Goal: Information Seeking & Learning: Learn about a topic

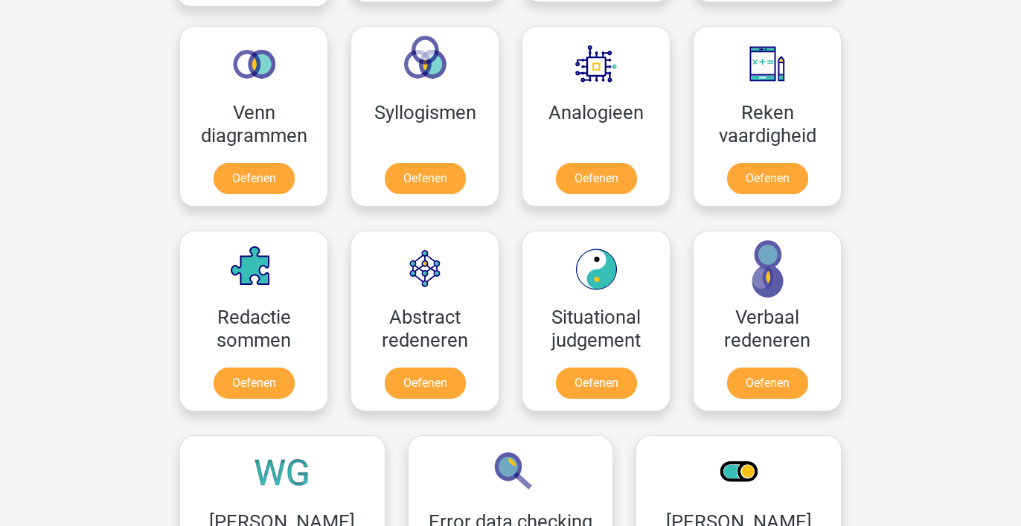
scroll to position [613, 0]
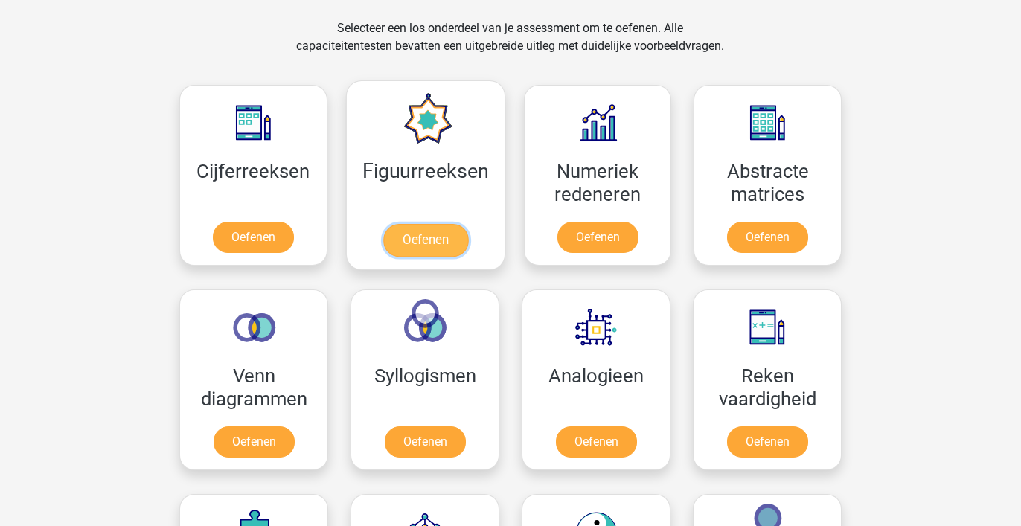
click at [385, 224] on link "Oefenen" at bounding box center [425, 240] width 85 height 33
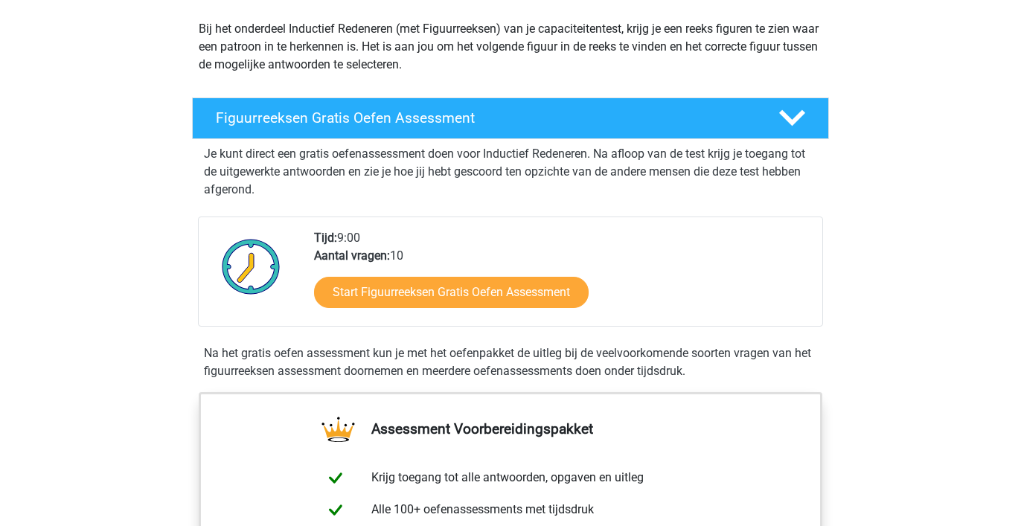
scroll to position [167, 0]
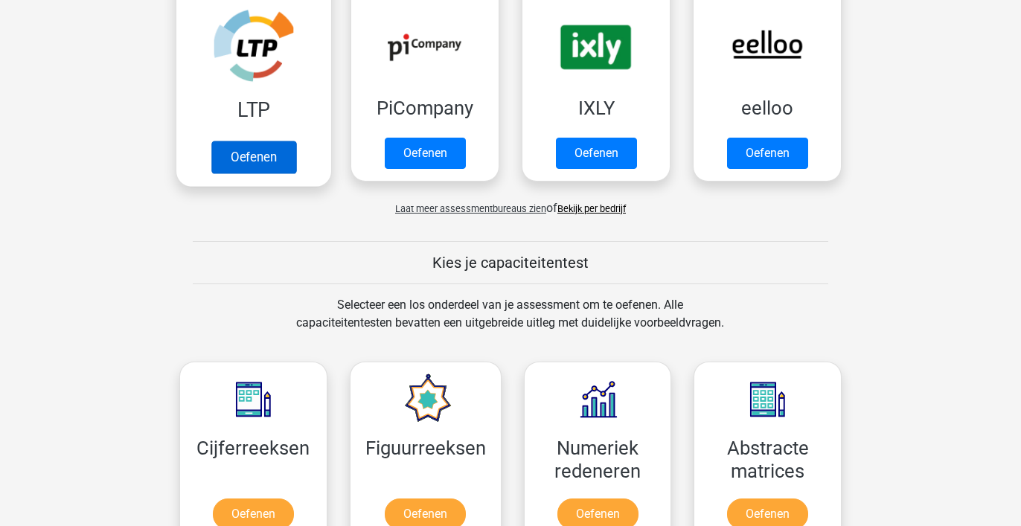
scroll to position [518, 0]
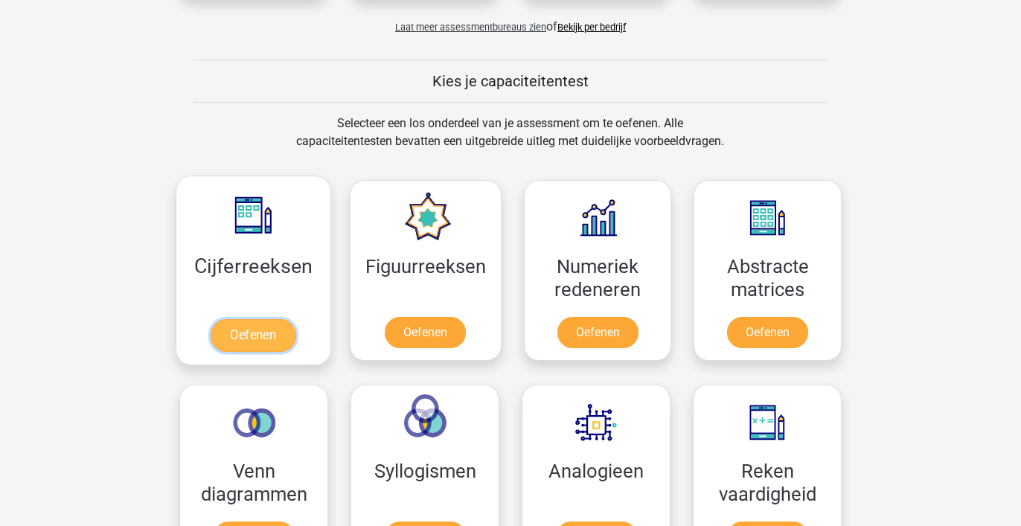
click at [269, 335] on link "Oefenen" at bounding box center [253, 335] width 85 height 33
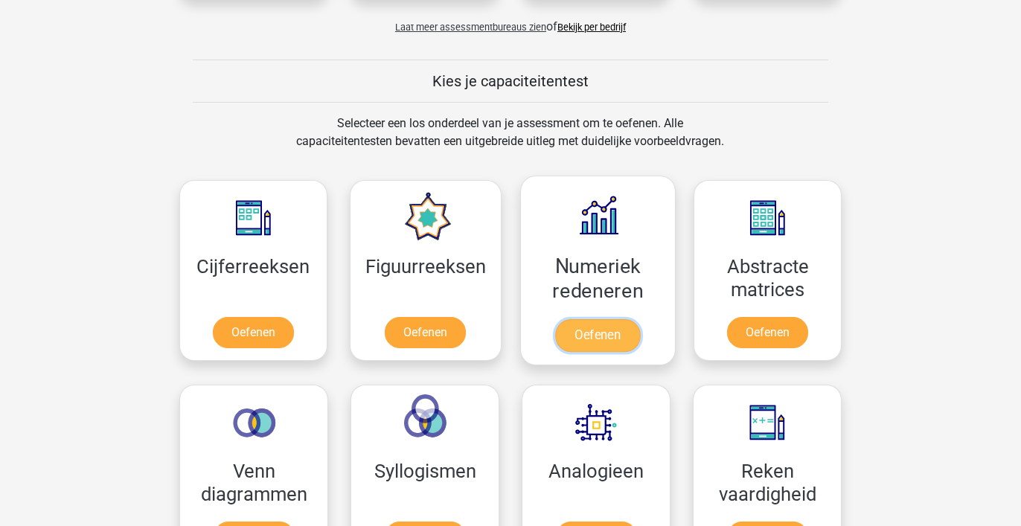
click at [580, 319] on link "Oefenen" at bounding box center [597, 335] width 85 height 33
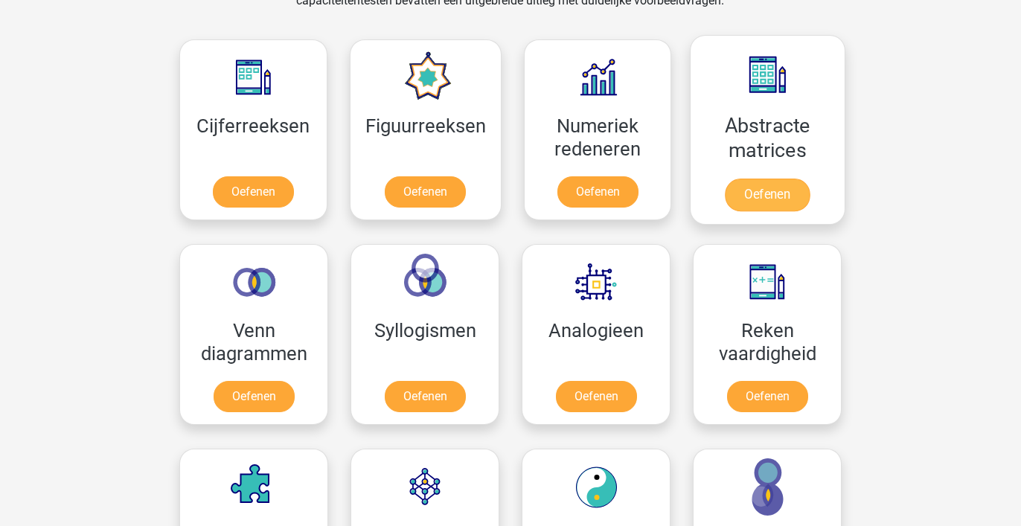
scroll to position [670, 0]
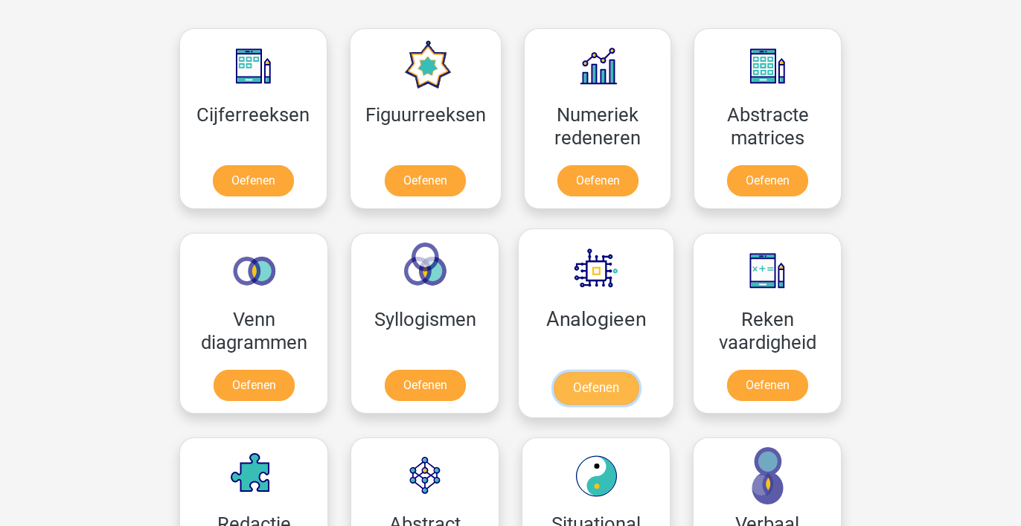
click at [620, 377] on link "Oefenen" at bounding box center [596, 388] width 85 height 33
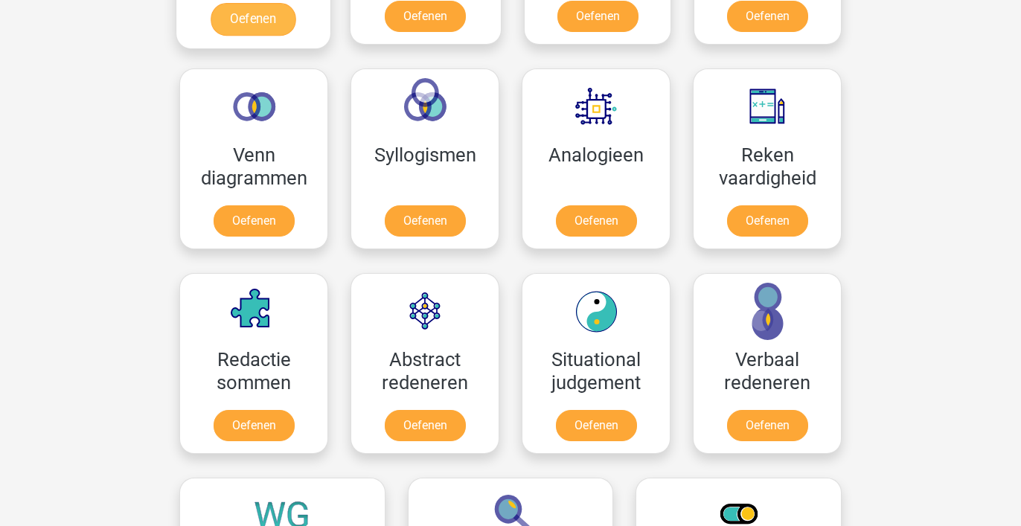
scroll to position [852, 0]
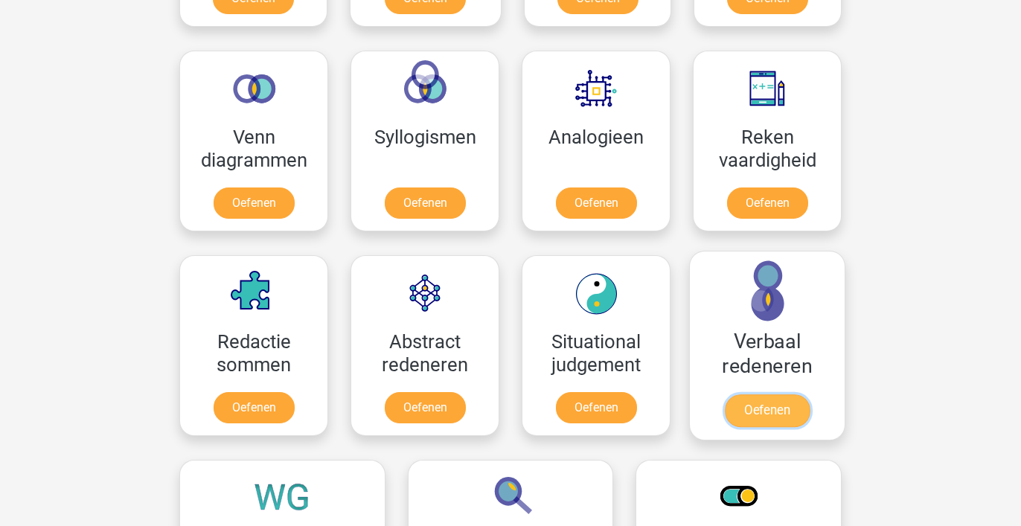
click at [735, 395] on link "Oefenen" at bounding box center [767, 411] width 85 height 33
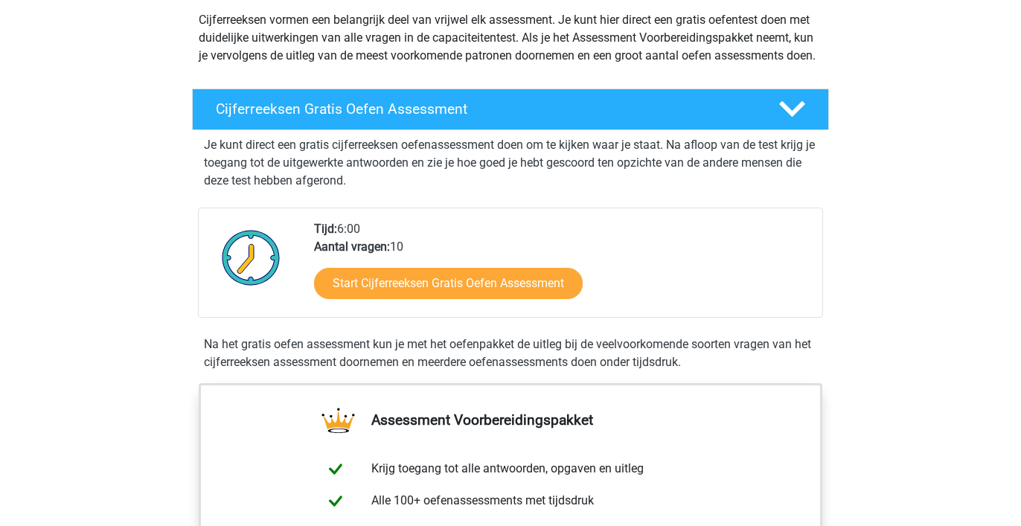
scroll to position [178, 0]
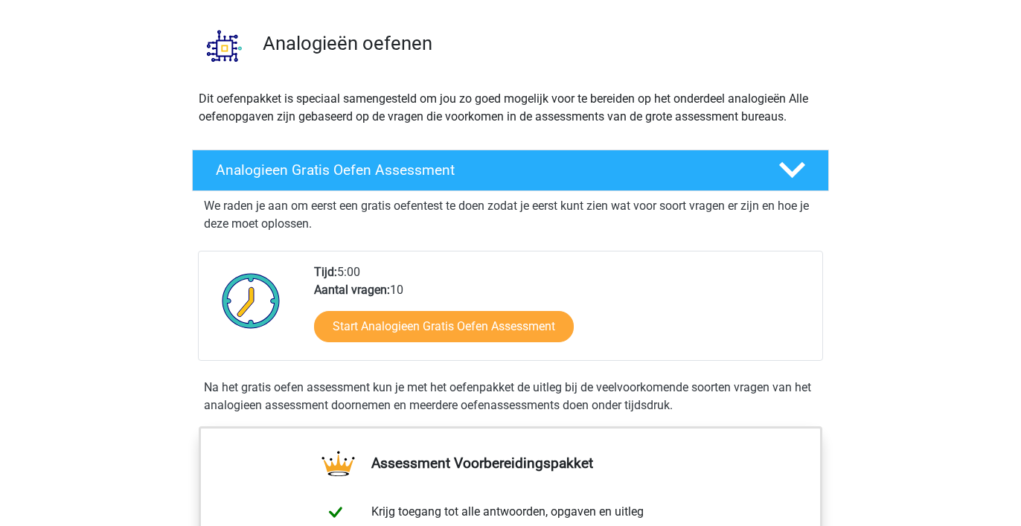
scroll to position [98, 0]
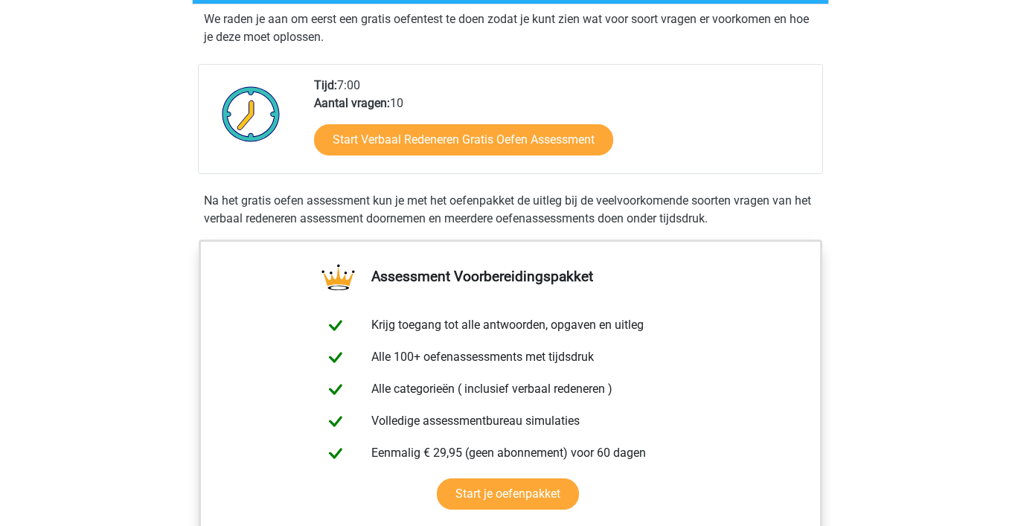
scroll to position [301, 0]
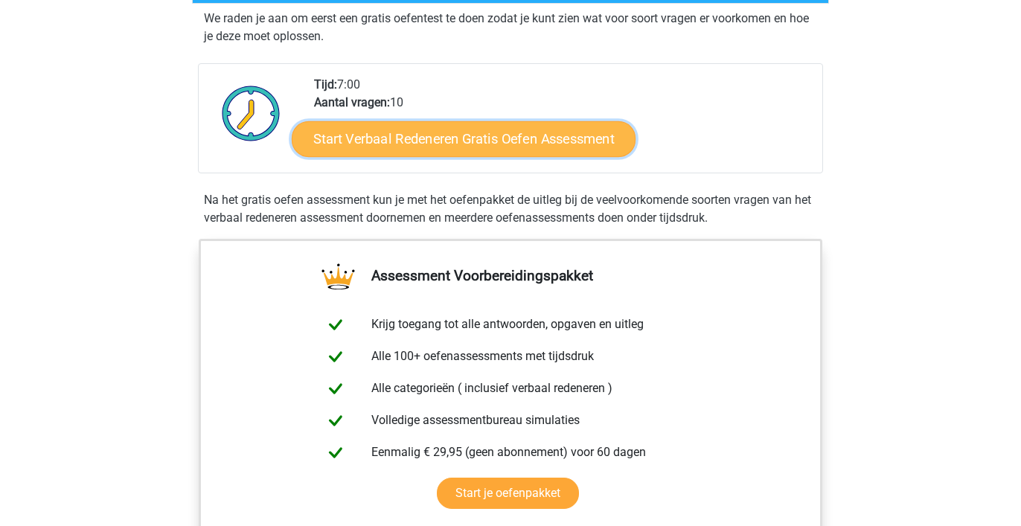
click at [581, 139] on link "Start Verbaal Redeneren Gratis Oefen Assessment" at bounding box center [464, 139] width 344 height 36
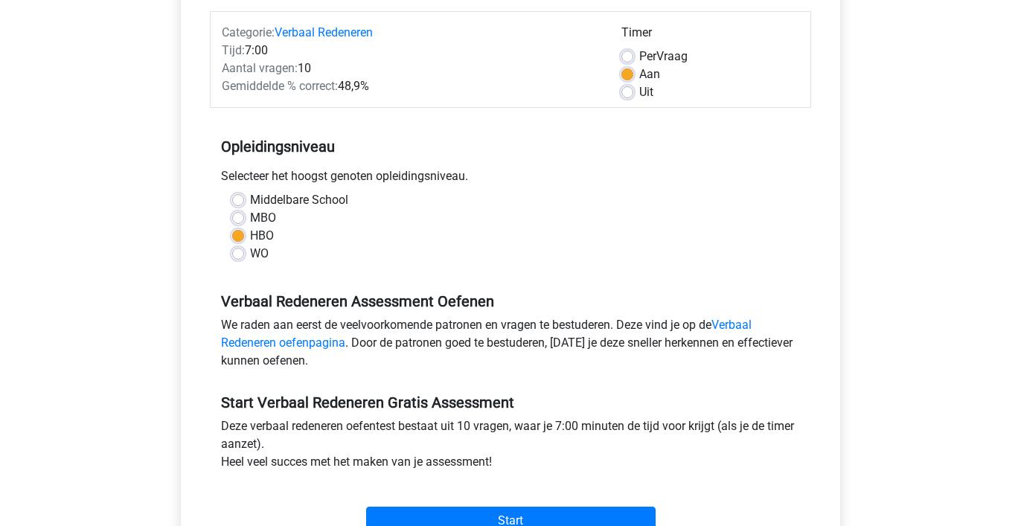
scroll to position [188, 0]
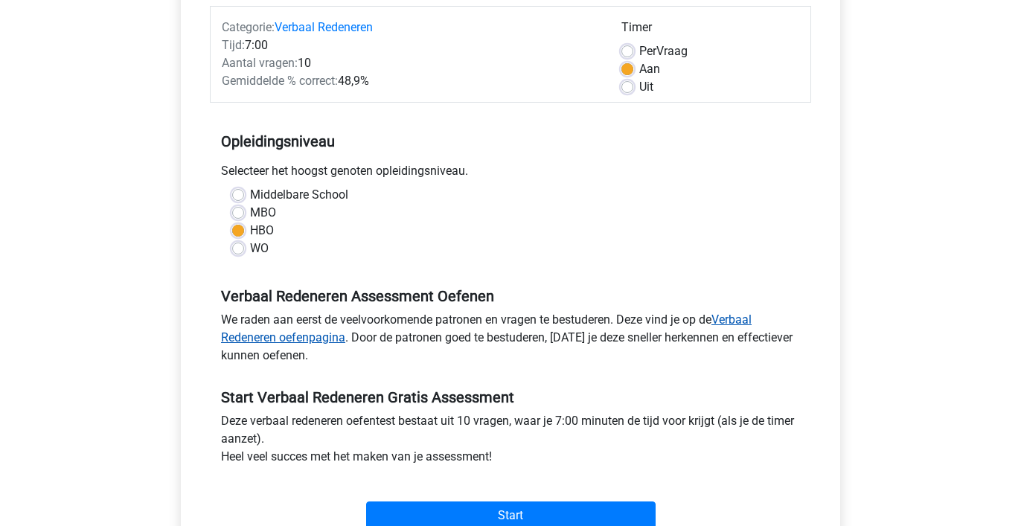
click at [750, 318] on link "Verbaal Redeneren oefenpagina" at bounding box center [486, 329] width 531 height 32
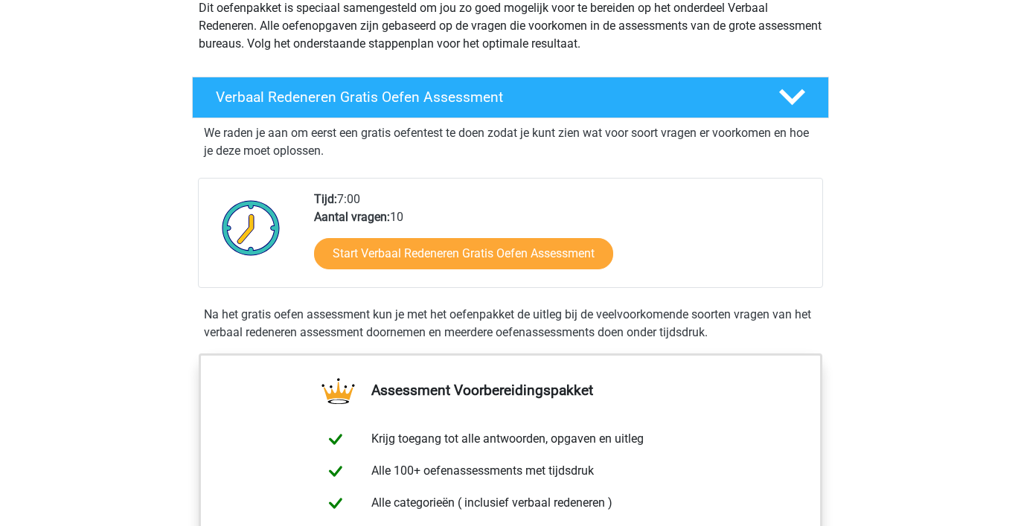
scroll to position [188, 0]
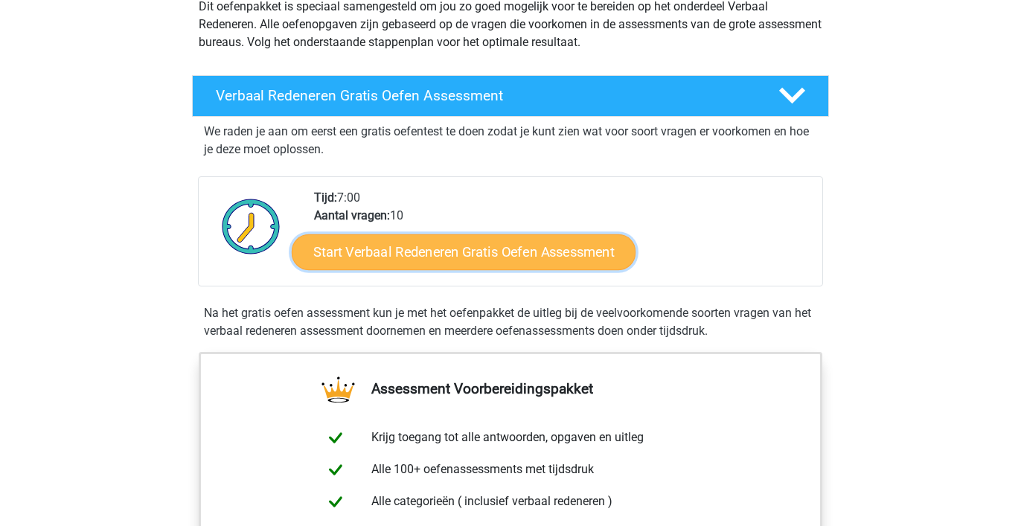
click at [600, 252] on link "Start Verbaal Redeneren Gratis Oefen Assessment" at bounding box center [464, 252] width 344 height 36
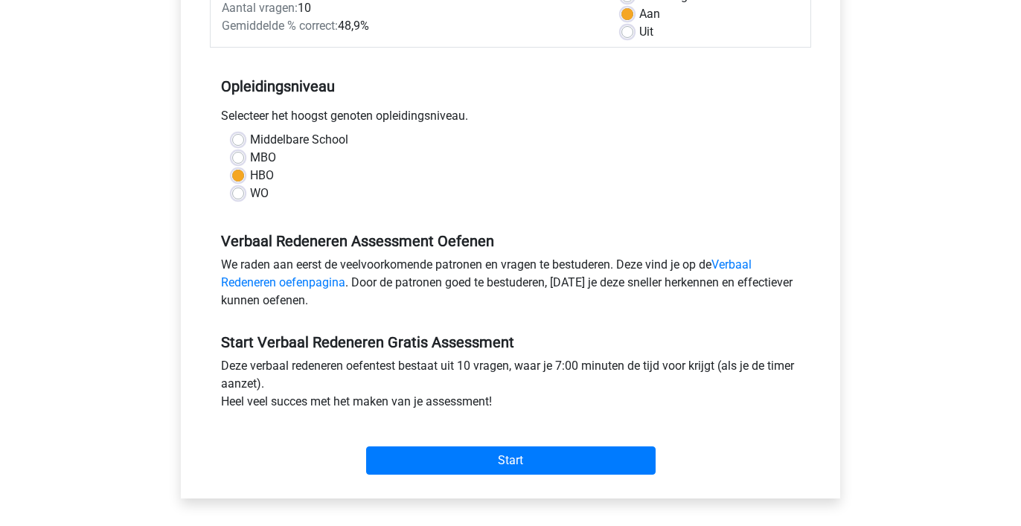
scroll to position [244, 0]
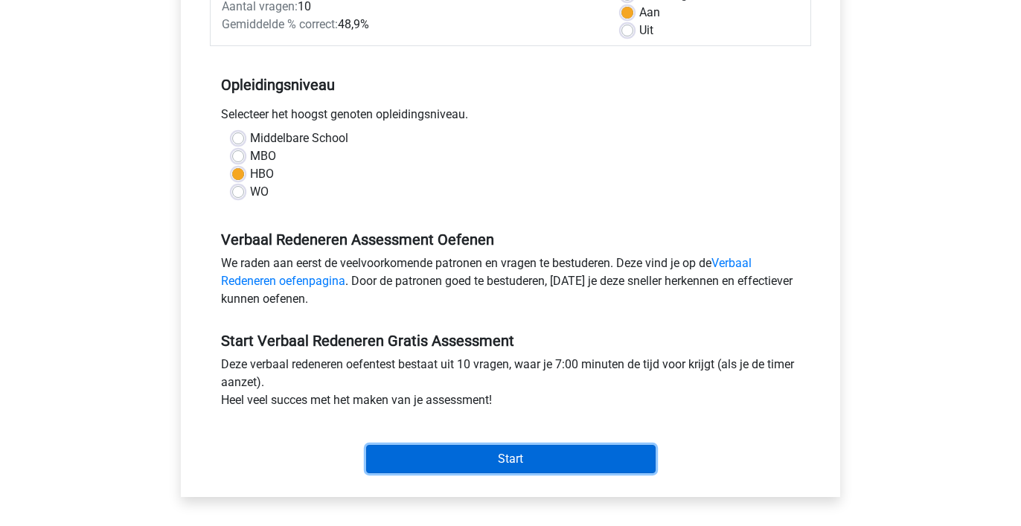
click at [509, 458] on input "Start" at bounding box center [511, 459] width 290 height 28
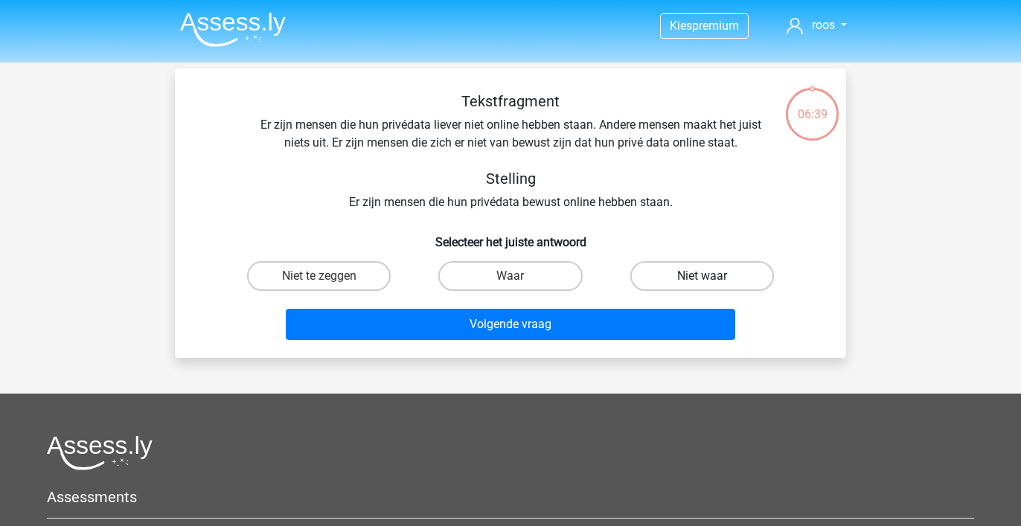
click at [683, 275] on label "Niet waar" at bounding box center [703, 276] width 144 height 30
click at [702, 276] on input "Niet waar" at bounding box center [707, 281] width 10 height 10
radio input "true"
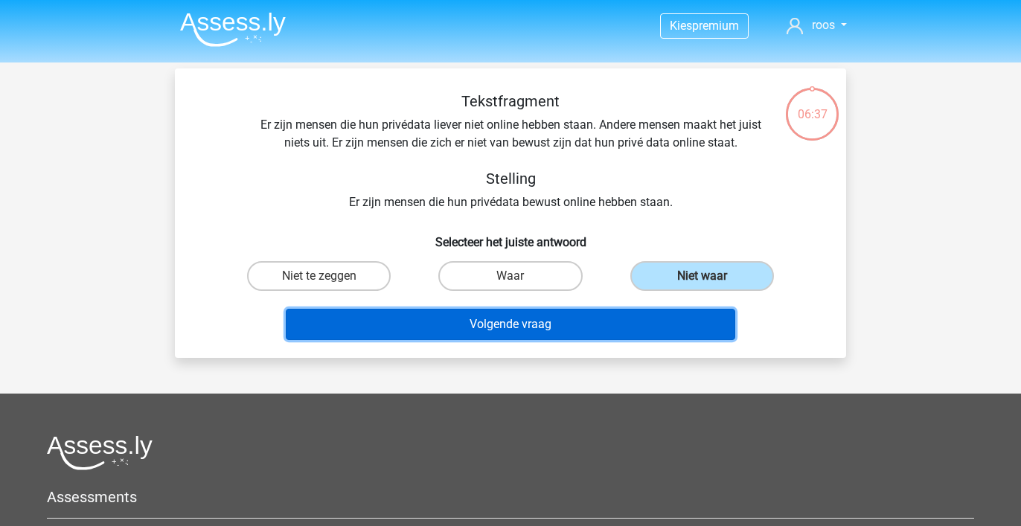
click at [637, 323] on button "Volgende vraag" at bounding box center [511, 324] width 450 height 31
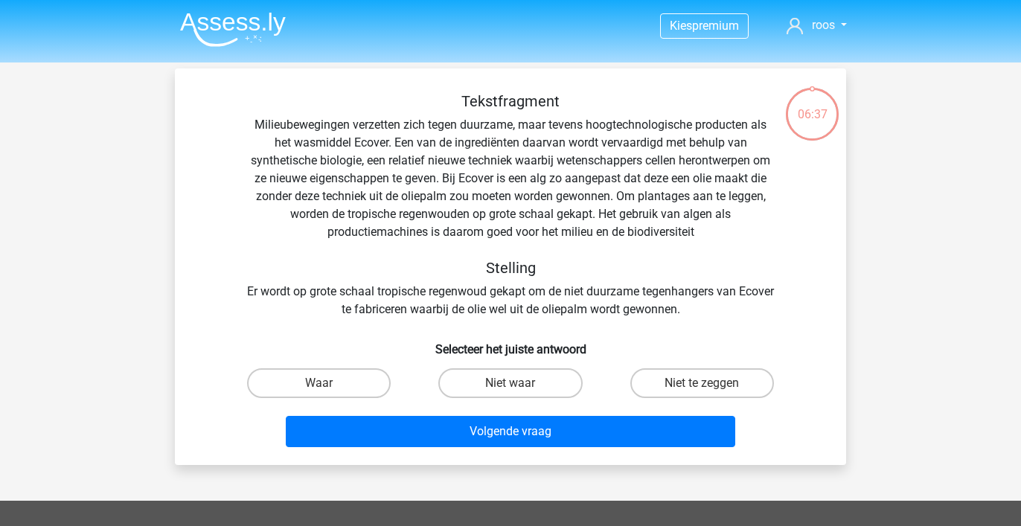
scroll to position [68, 0]
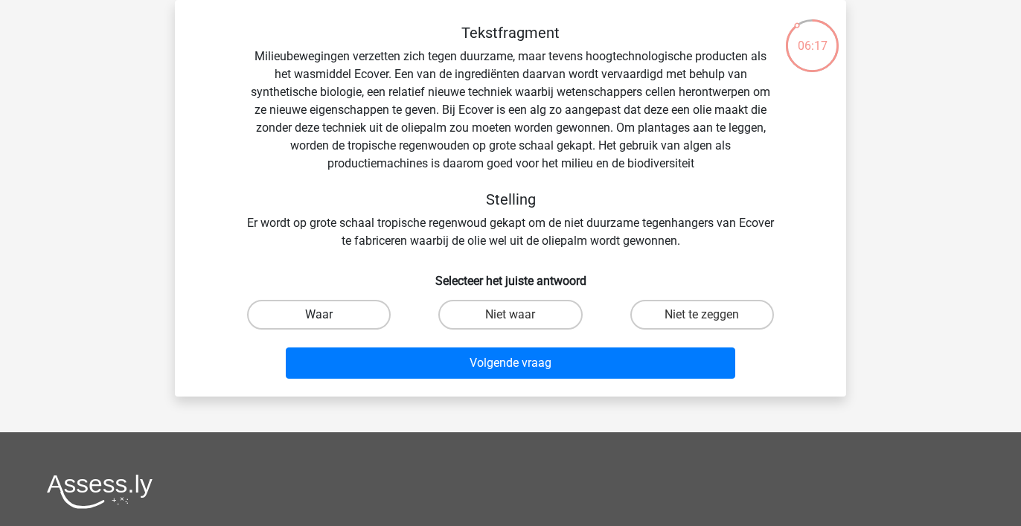
click at [338, 312] on label "Waar" at bounding box center [319, 315] width 144 height 30
click at [329, 315] on input "Waar" at bounding box center [324, 320] width 10 height 10
radio input "true"
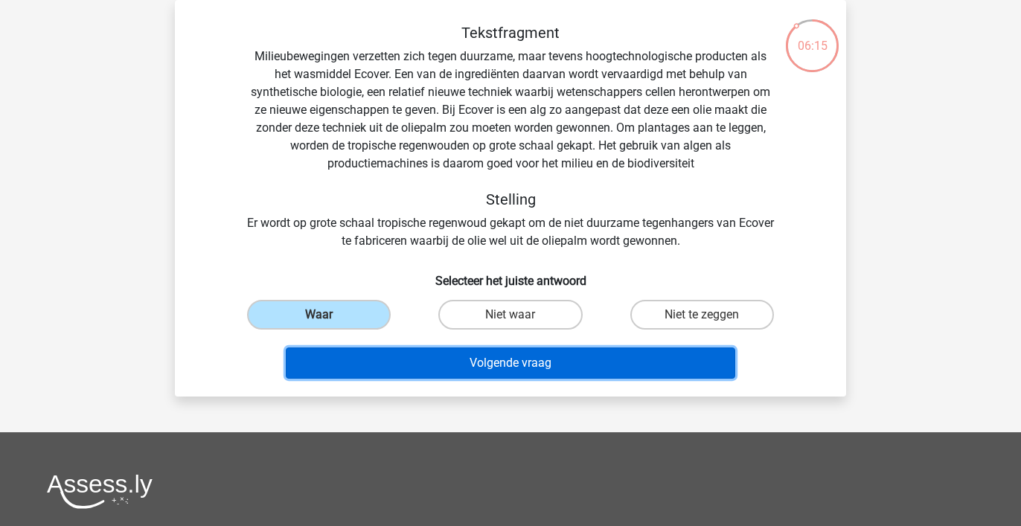
click at [508, 364] on button "Volgende vraag" at bounding box center [511, 363] width 450 height 31
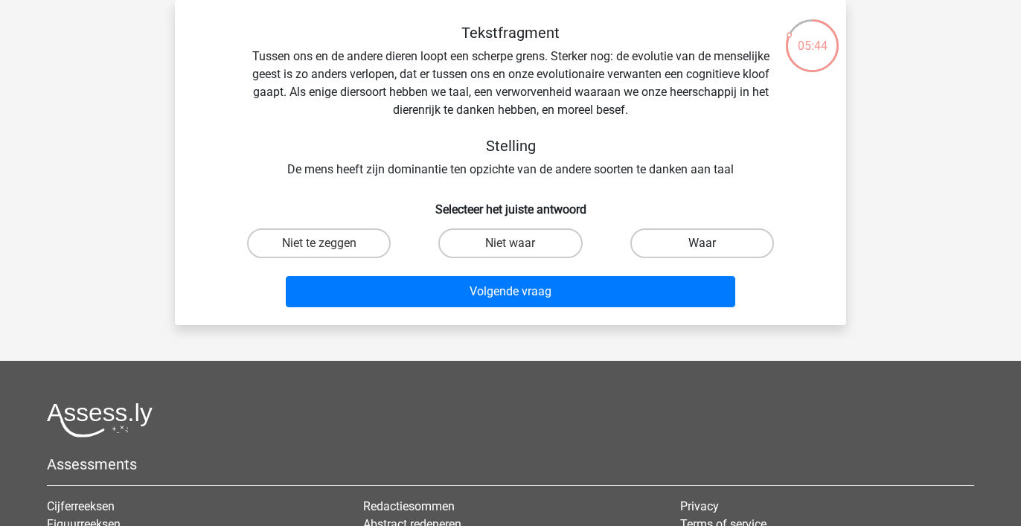
click at [669, 245] on label "Waar" at bounding box center [703, 244] width 144 height 30
click at [702, 245] on input "Waar" at bounding box center [707, 248] width 10 height 10
radio input "true"
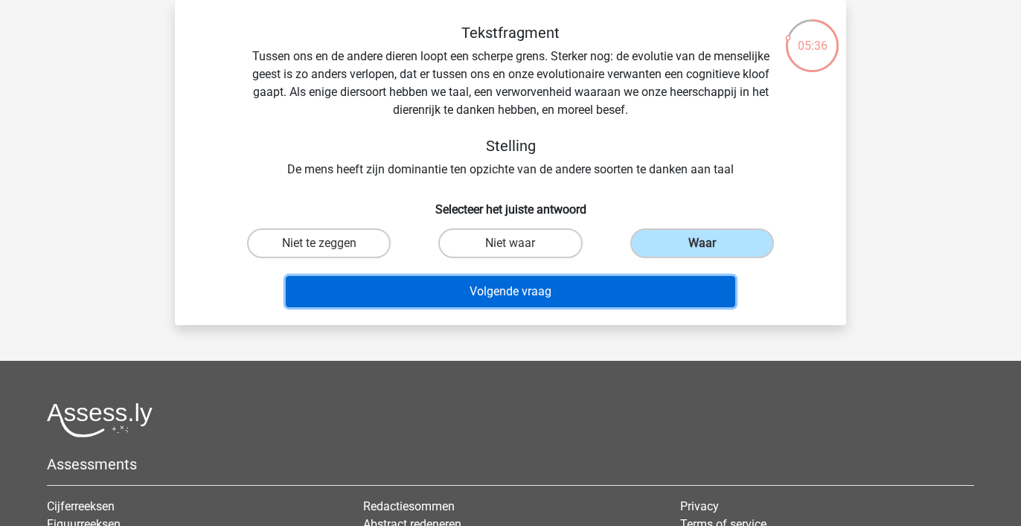
click at [621, 290] on button "Volgende vraag" at bounding box center [511, 291] width 450 height 31
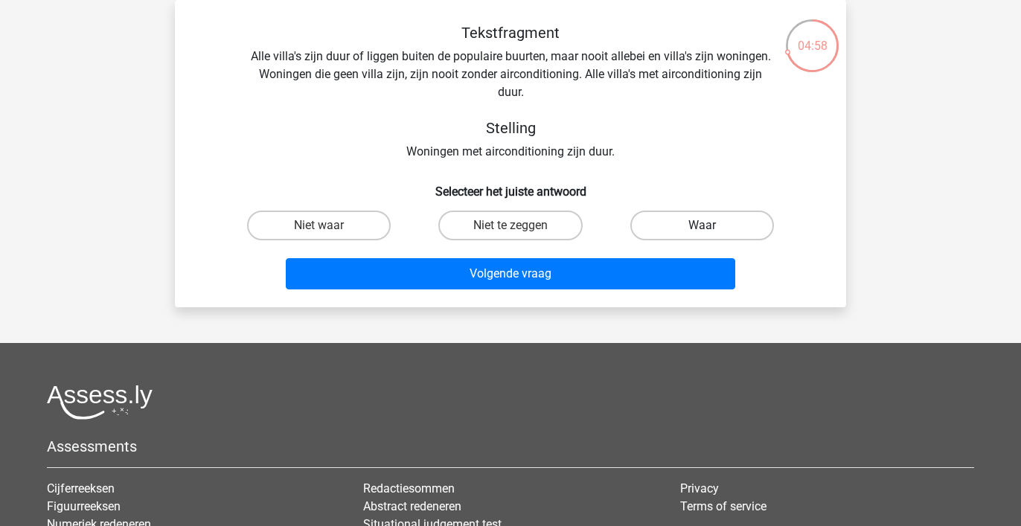
click at [660, 223] on label "Waar" at bounding box center [703, 226] width 144 height 30
click at [702, 226] on input "Waar" at bounding box center [707, 231] width 10 height 10
radio input "true"
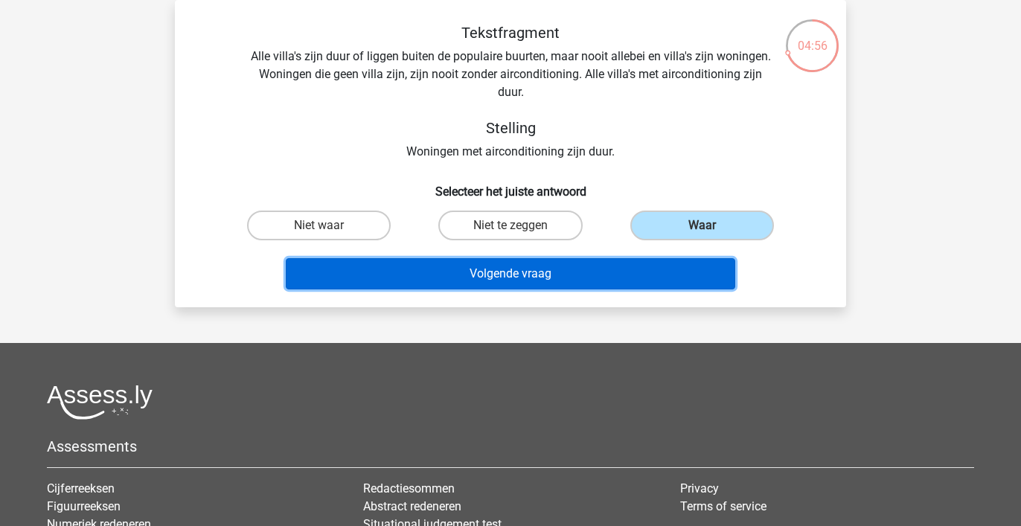
click at [611, 275] on button "Volgende vraag" at bounding box center [511, 273] width 450 height 31
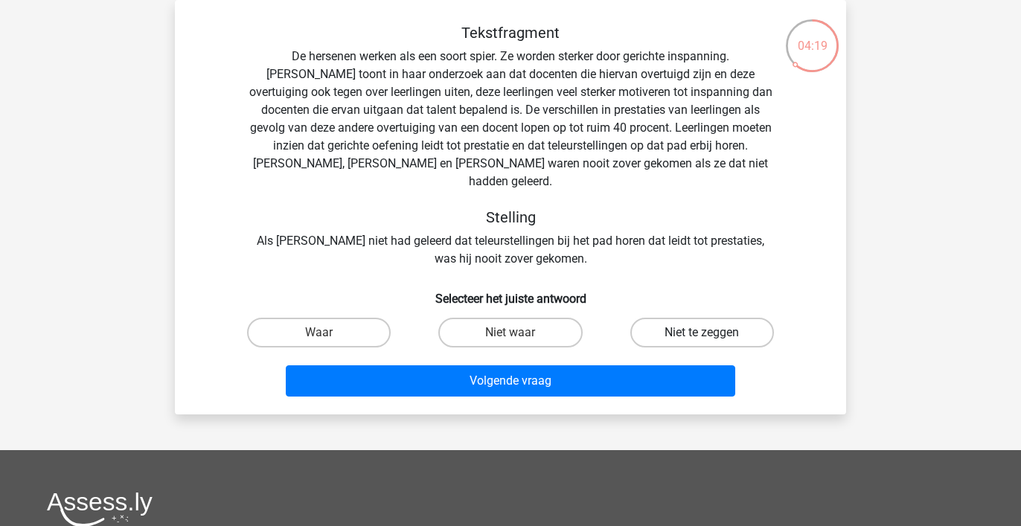
click at [671, 318] on label "Niet te zeggen" at bounding box center [703, 333] width 144 height 30
click at [702, 333] on input "Niet te zeggen" at bounding box center [707, 338] width 10 height 10
radio input "true"
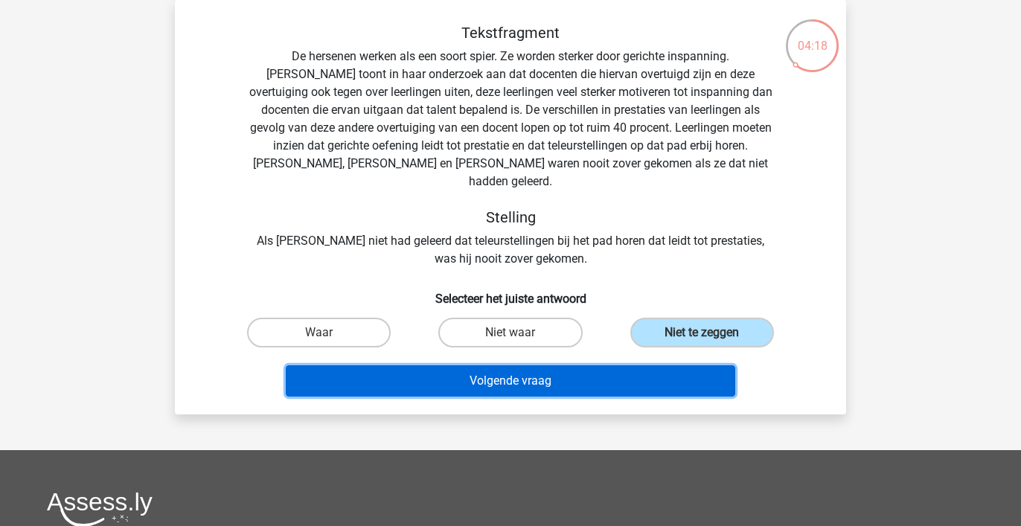
click at [630, 366] on button "Volgende vraag" at bounding box center [511, 381] width 450 height 31
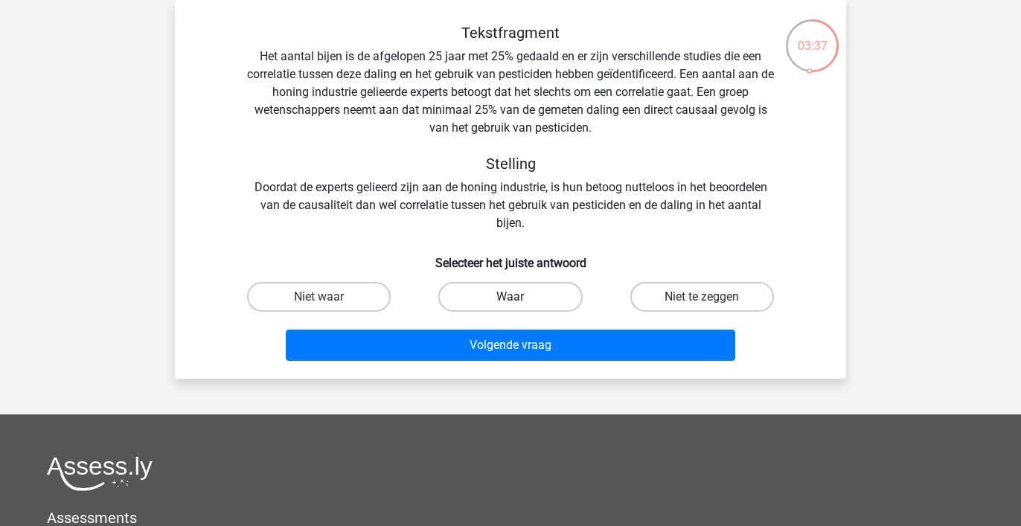
click at [517, 296] on label "Waar" at bounding box center [510, 297] width 144 height 30
click at [517, 297] on input "Waar" at bounding box center [516, 302] width 10 height 10
radio input "true"
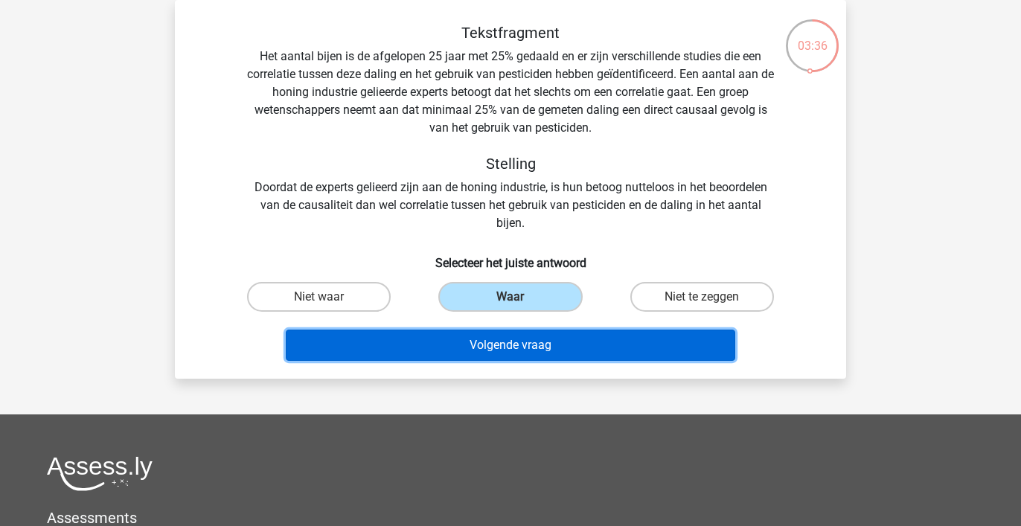
click at [504, 344] on button "Volgende vraag" at bounding box center [511, 345] width 450 height 31
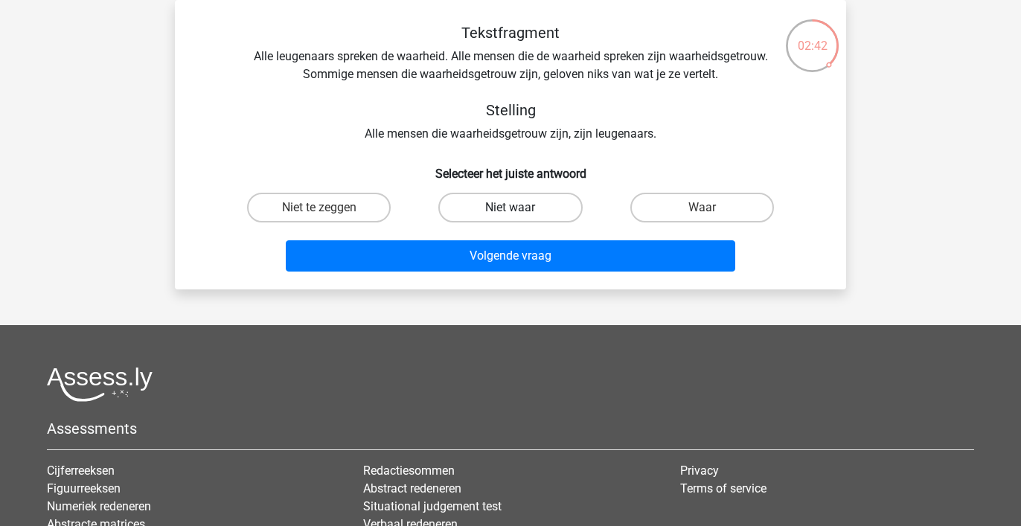
click at [543, 208] on label "Niet waar" at bounding box center [510, 208] width 144 height 30
click at [520, 208] on input "Niet waar" at bounding box center [516, 213] width 10 height 10
radio input "true"
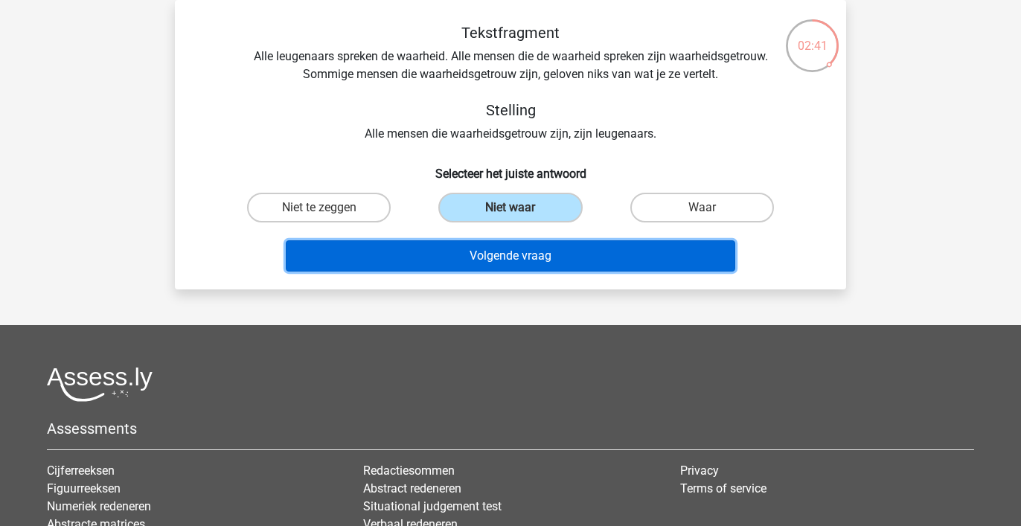
click at [523, 257] on button "Volgende vraag" at bounding box center [511, 255] width 450 height 31
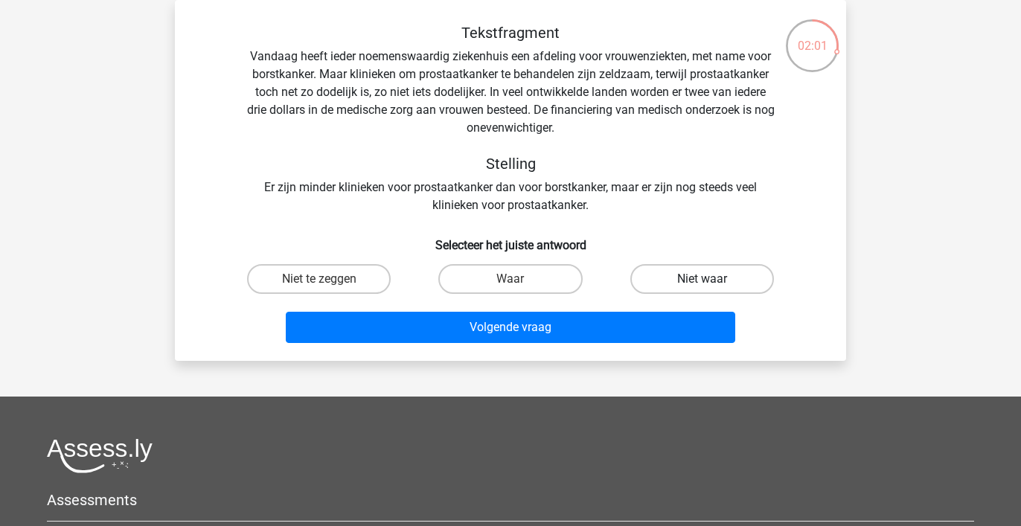
click at [668, 277] on label "Niet waar" at bounding box center [703, 279] width 144 height 30
click at [702, 279] on input "Niet waar" at bounding box center [707, 284] width 10 height 10
radio input "true"
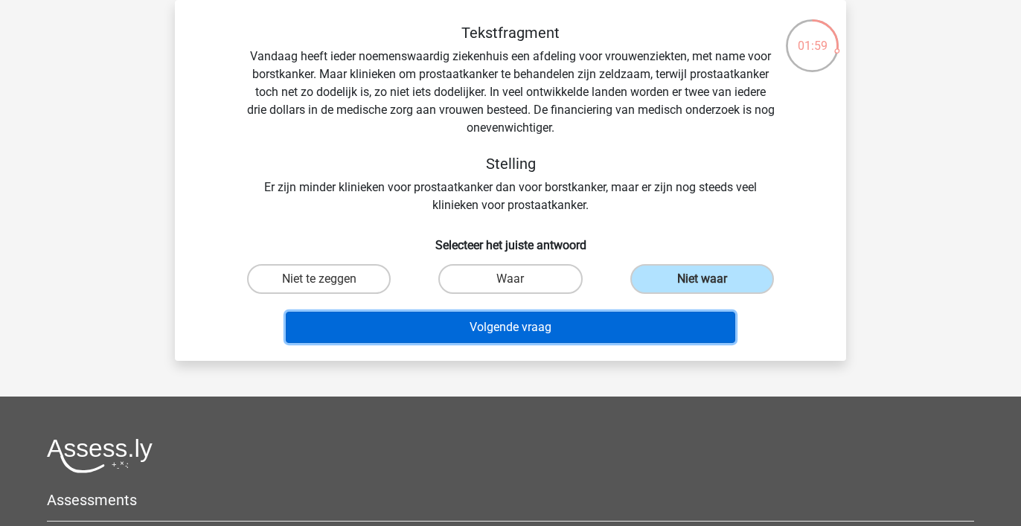
click at [603, 327] on button "Volgende vraag" at bounding box center [511, 327] width 450 height 31
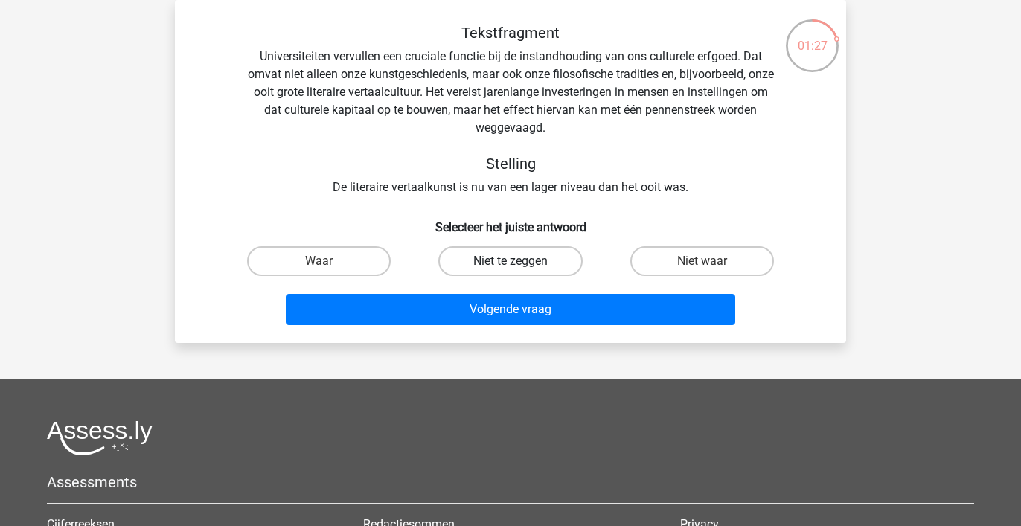
click at [549, 263] on label "Niet te zeggen" at bounding box center [510, 261] width 144 height 30
click at [520, 263] on input "Niet te zeggen" at bounding box center [516, 266] width 10 height 10
radio input "true"
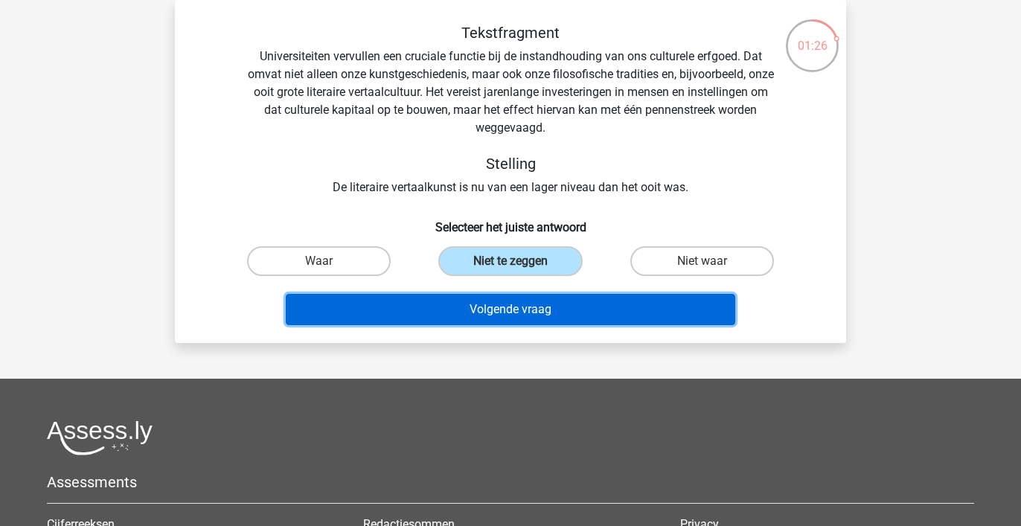
click at [537, 307] on button "Volgende vraag" at bounding box center [511, 309] width 450 height 31
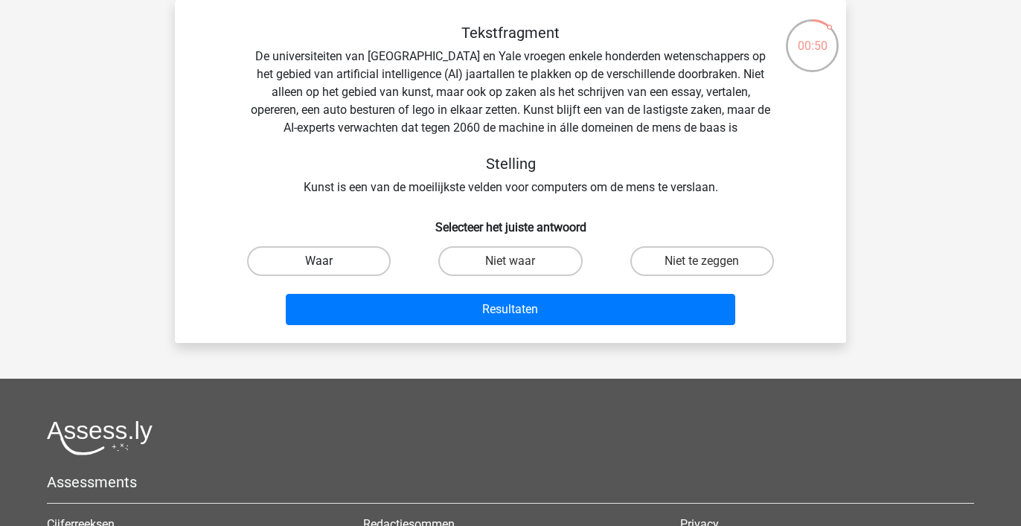
click at [364, 259] on label "Waar" at bounding box center [319, 261] width 144 height 30
click at [329, 261] on input "Waar" at bounding box center [324, 266] width 10 height 10
radio input "true"
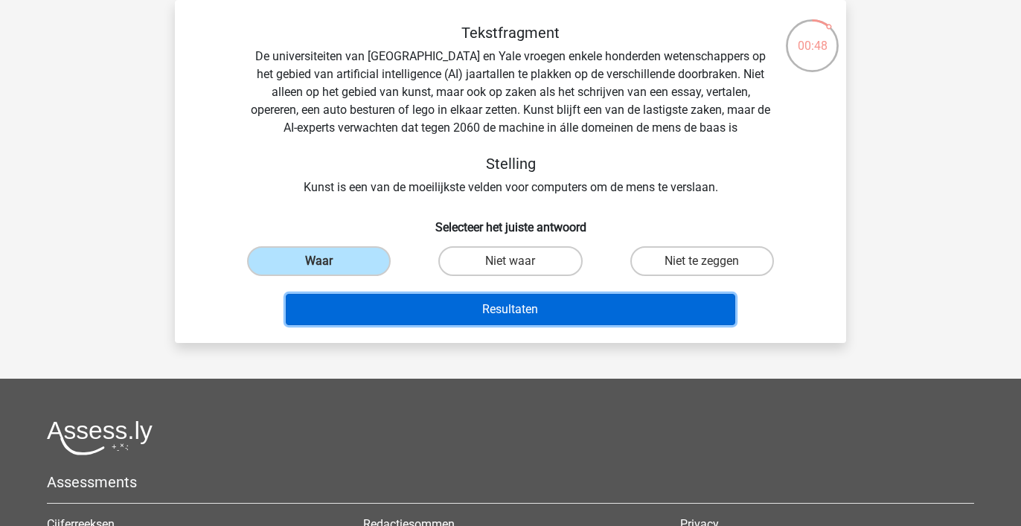
click at [491, 307] on button "Resultaten" at bounding box center [511, 309] width 450 height 31
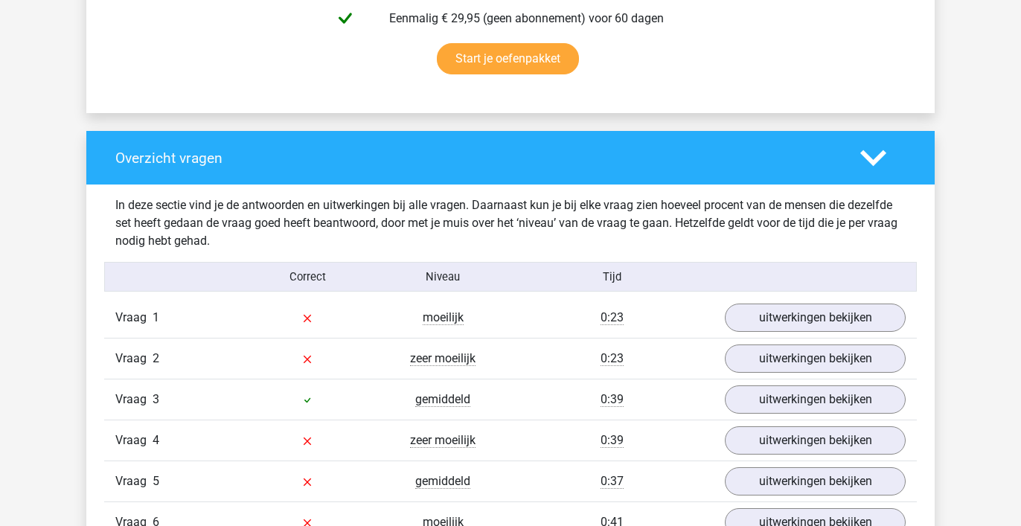
scroll to position [991, 0]
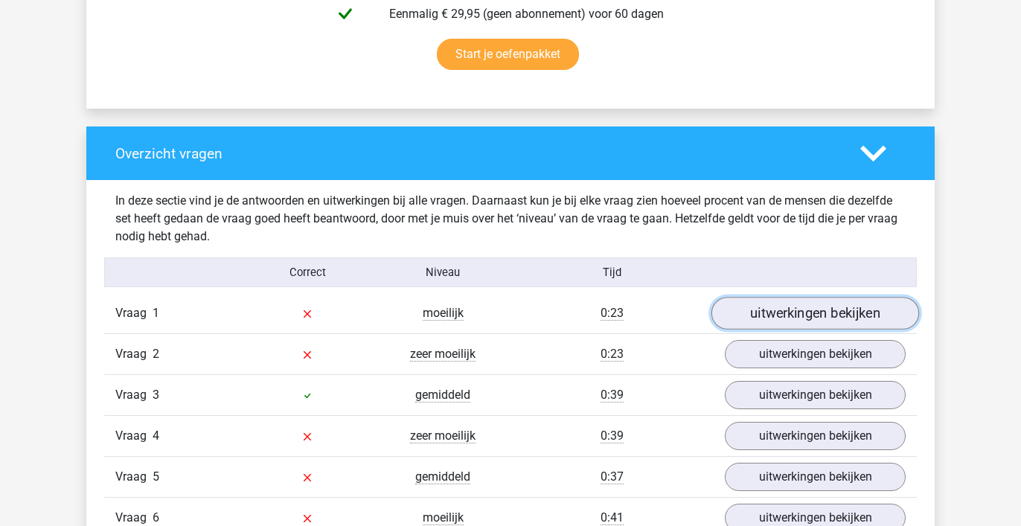
click at [802, 313] on link "uitwerkingen bekijken" at bounding box center [816, 313] width 208 height 33
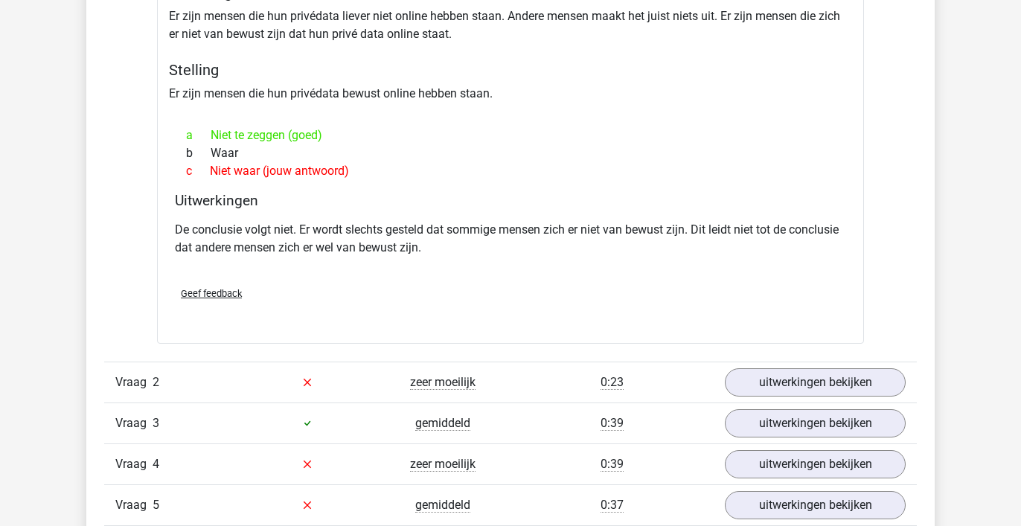
scroll to position [1367, 0]
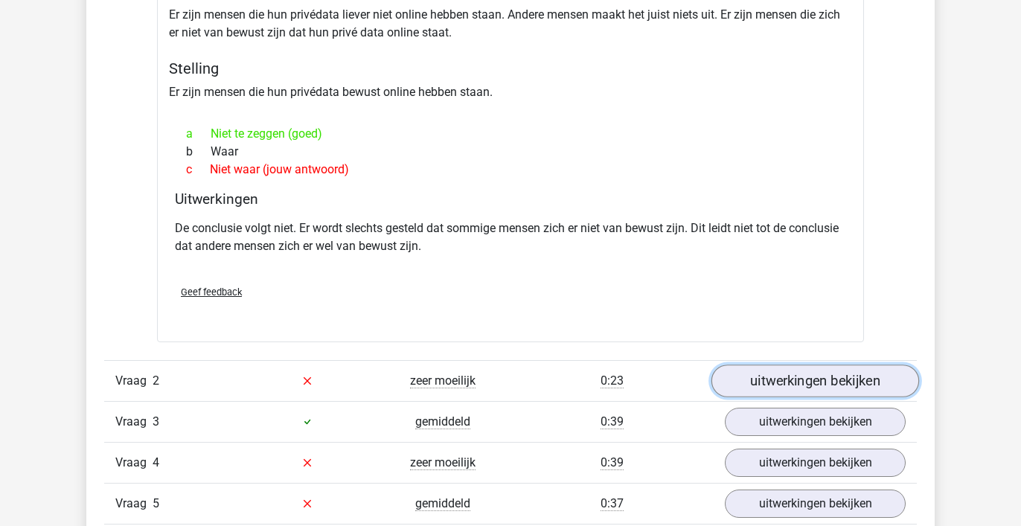
click at [773, 379] on link "uitwerkingen bekijken" at bounding box center [816, 381] width 208 height 33
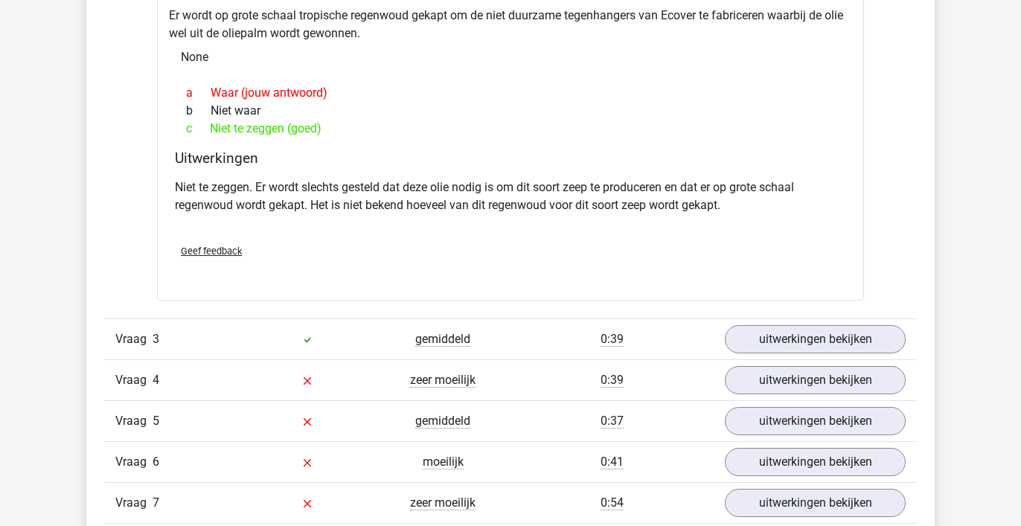
scroll to position [1962, 0]
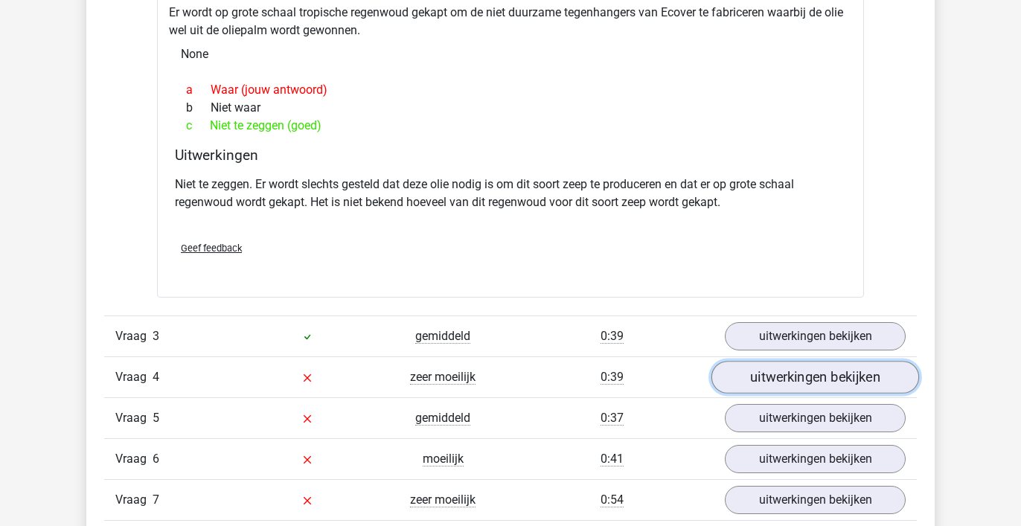
click at [790, 377] on link "uitwerkingen bekijken" at bounding box center [816, 377] width 208 height 33
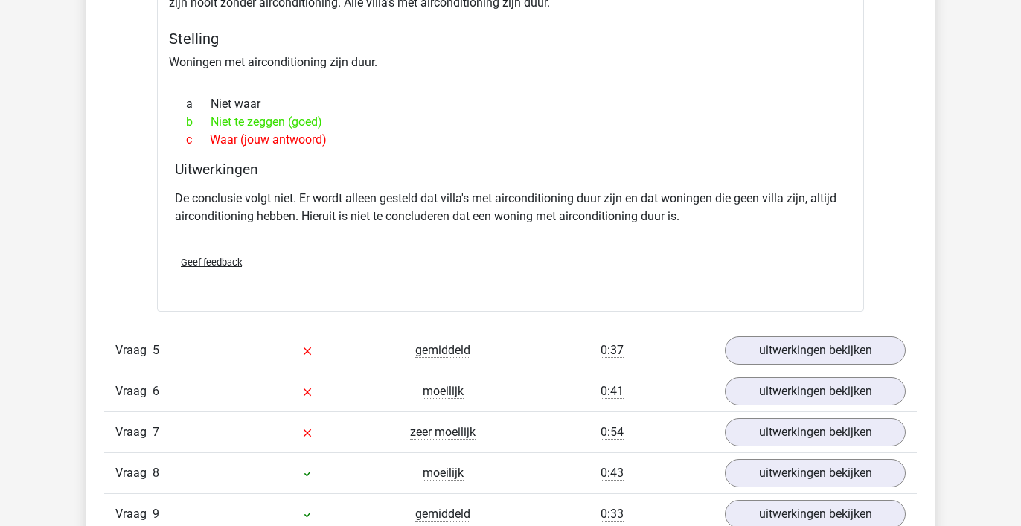
scroll to position [2432, 0]
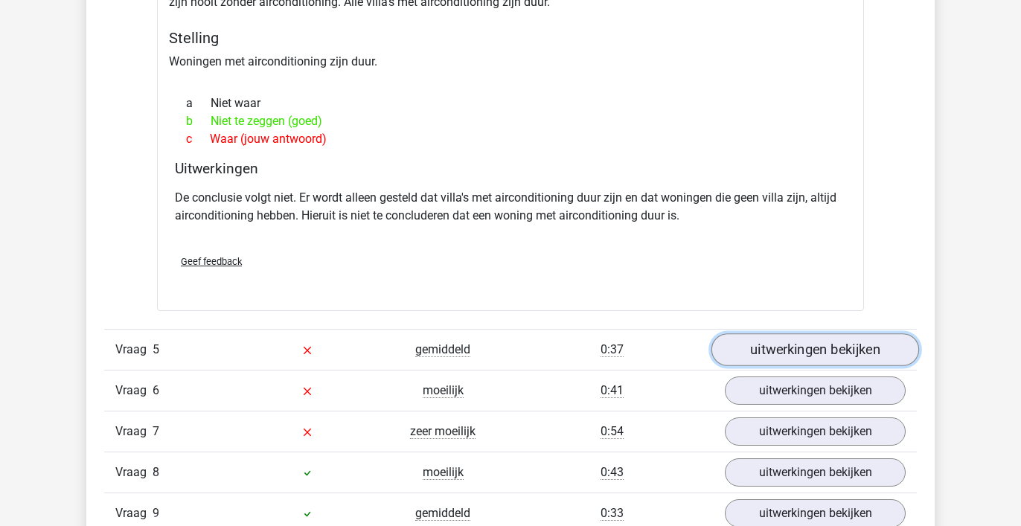
click at [808, 350] on link "uitwerkingen bekijken" at bounding box center [816, 350] width 208 height 33
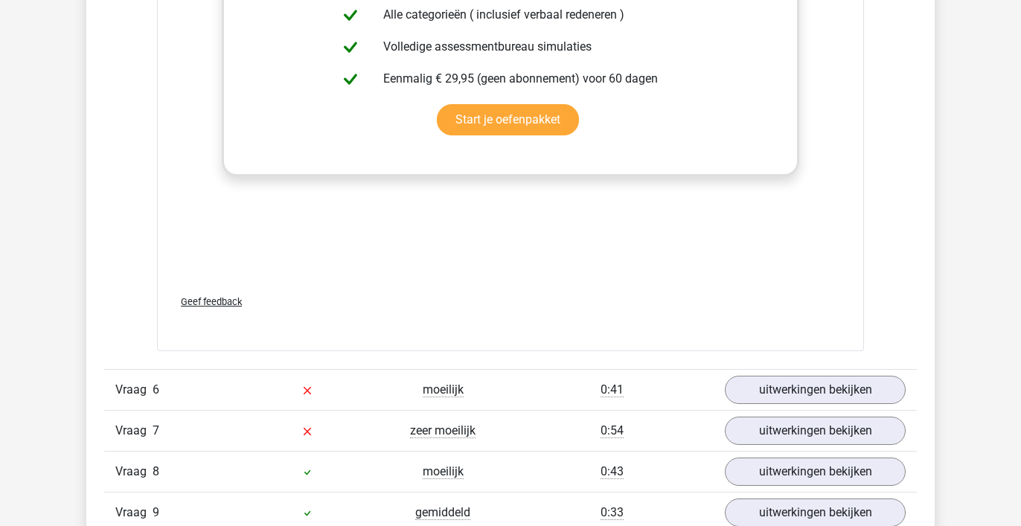
scroll to position [3343, 0]
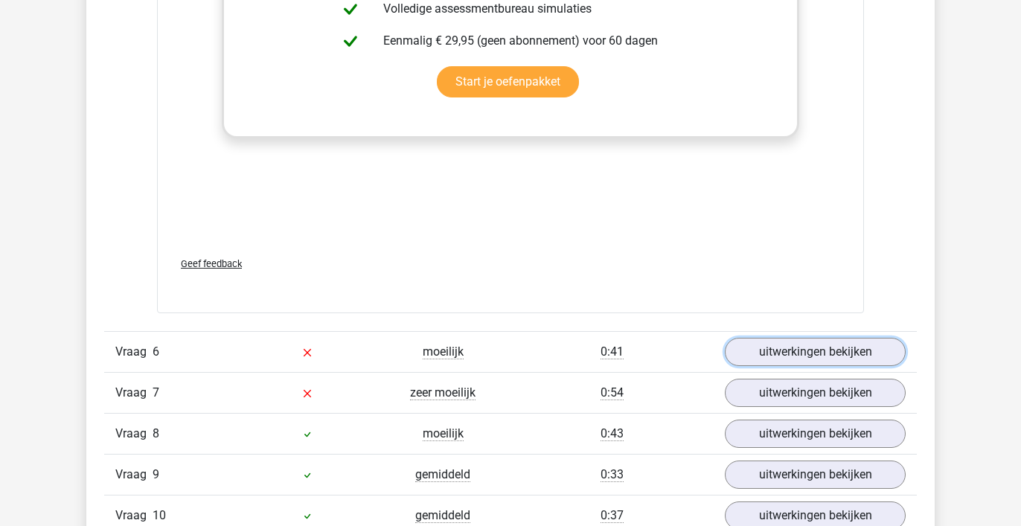
click at [808, 350] on link "uitwerkingen bekijken" at bounding box center [815, 352] width 181 height 28
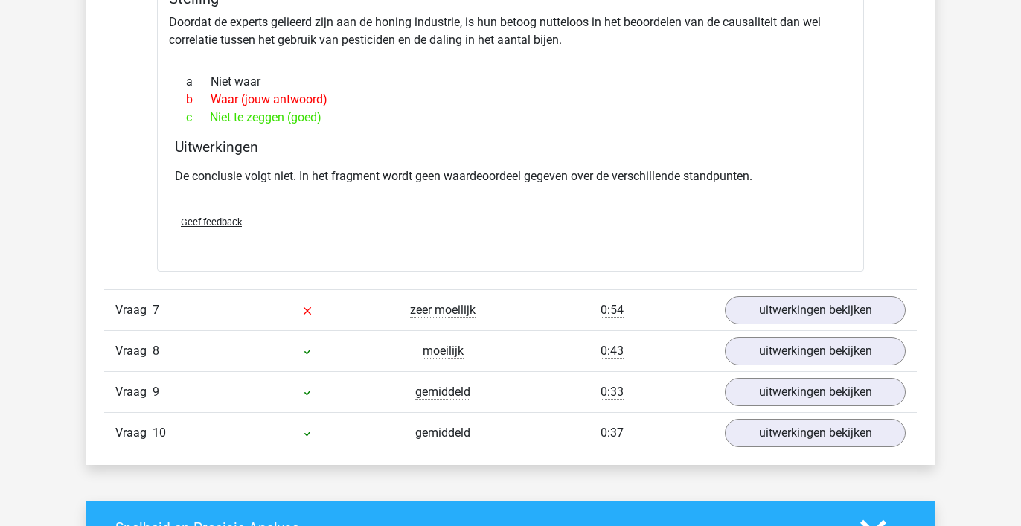
scroll to position [3893, 0]
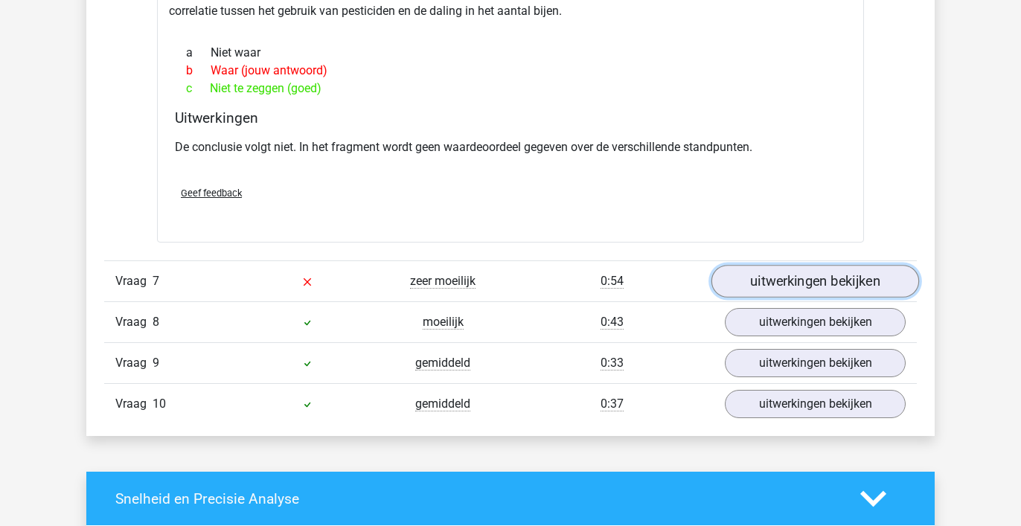
click at [811, 282] on link "uitwerkingen bekijken" at bounding box center [816, 282] width 208 height 33
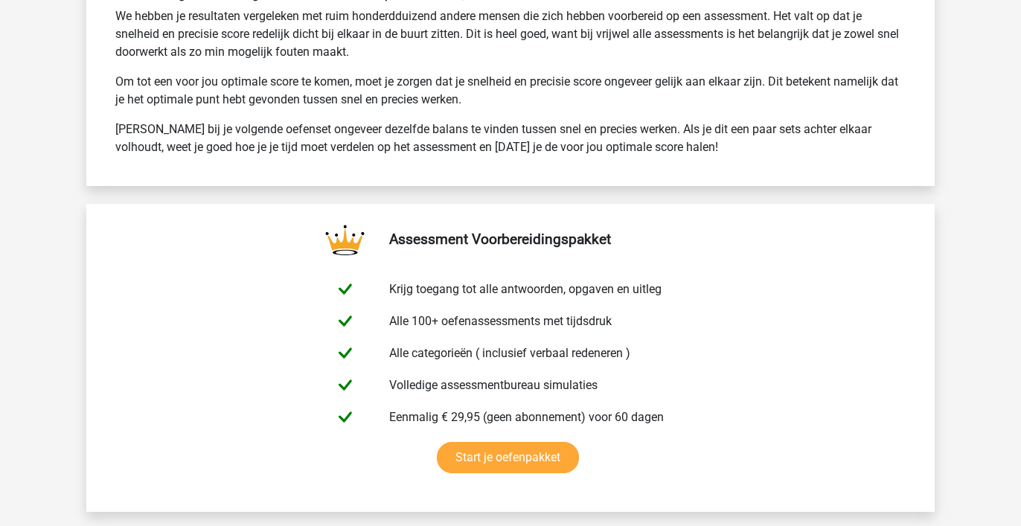
scroll to position [5821, 0]
